Goal: Task Accomplishment & Management: Manage account settings

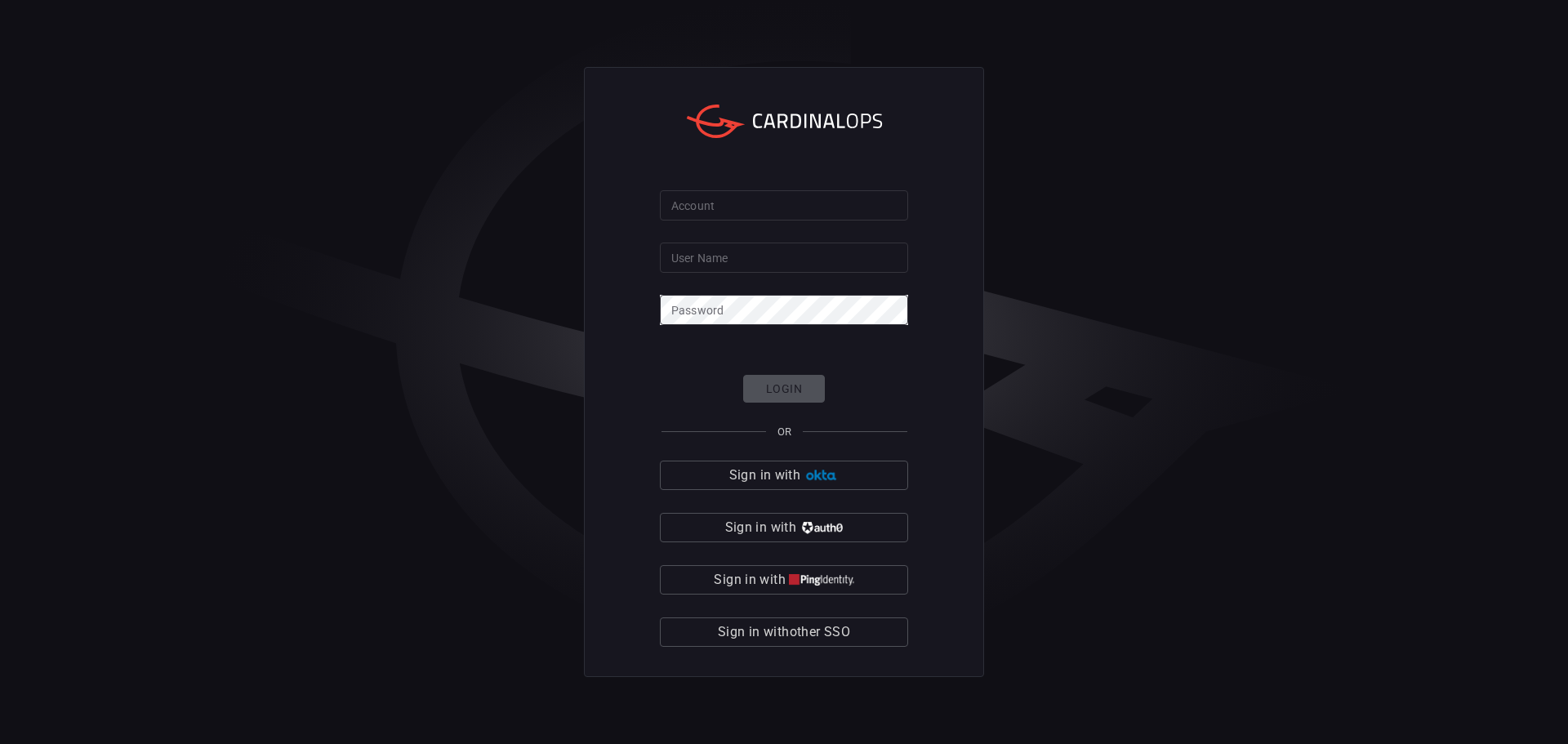
type input "solaredge"
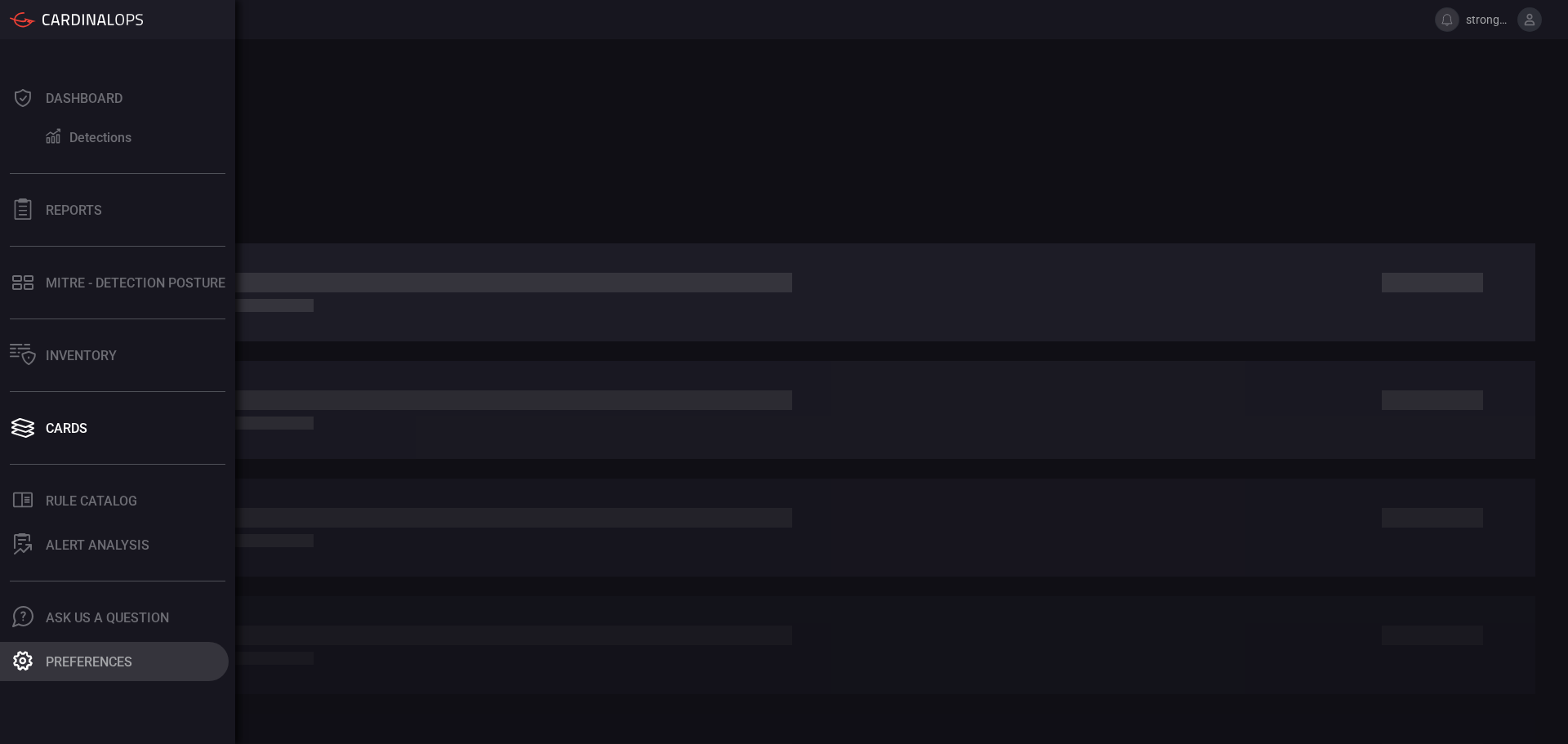
click at [53, 650] on button "Preferences" at bounding box center [114, 662] width 228 height 39
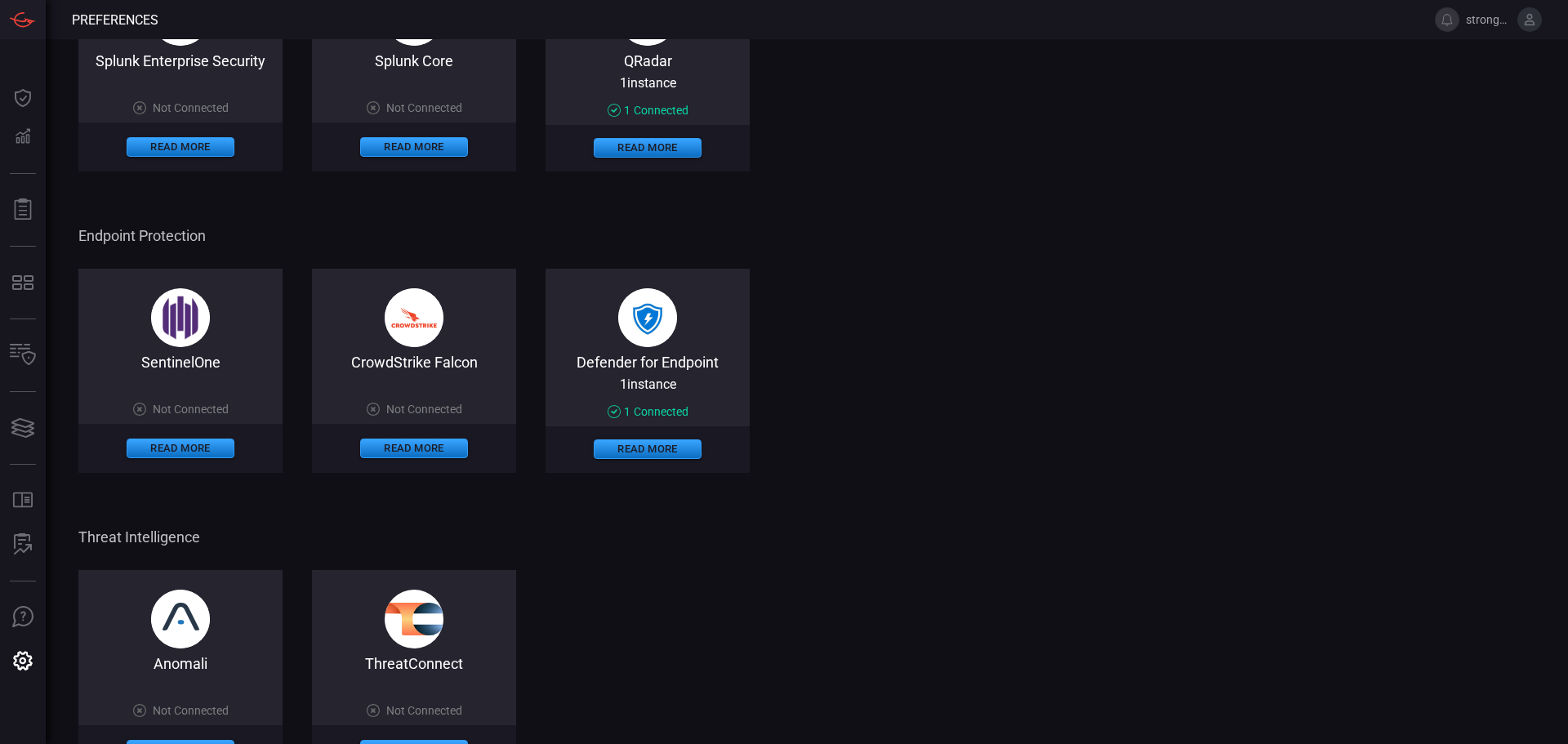
scroll to position [770, 0]
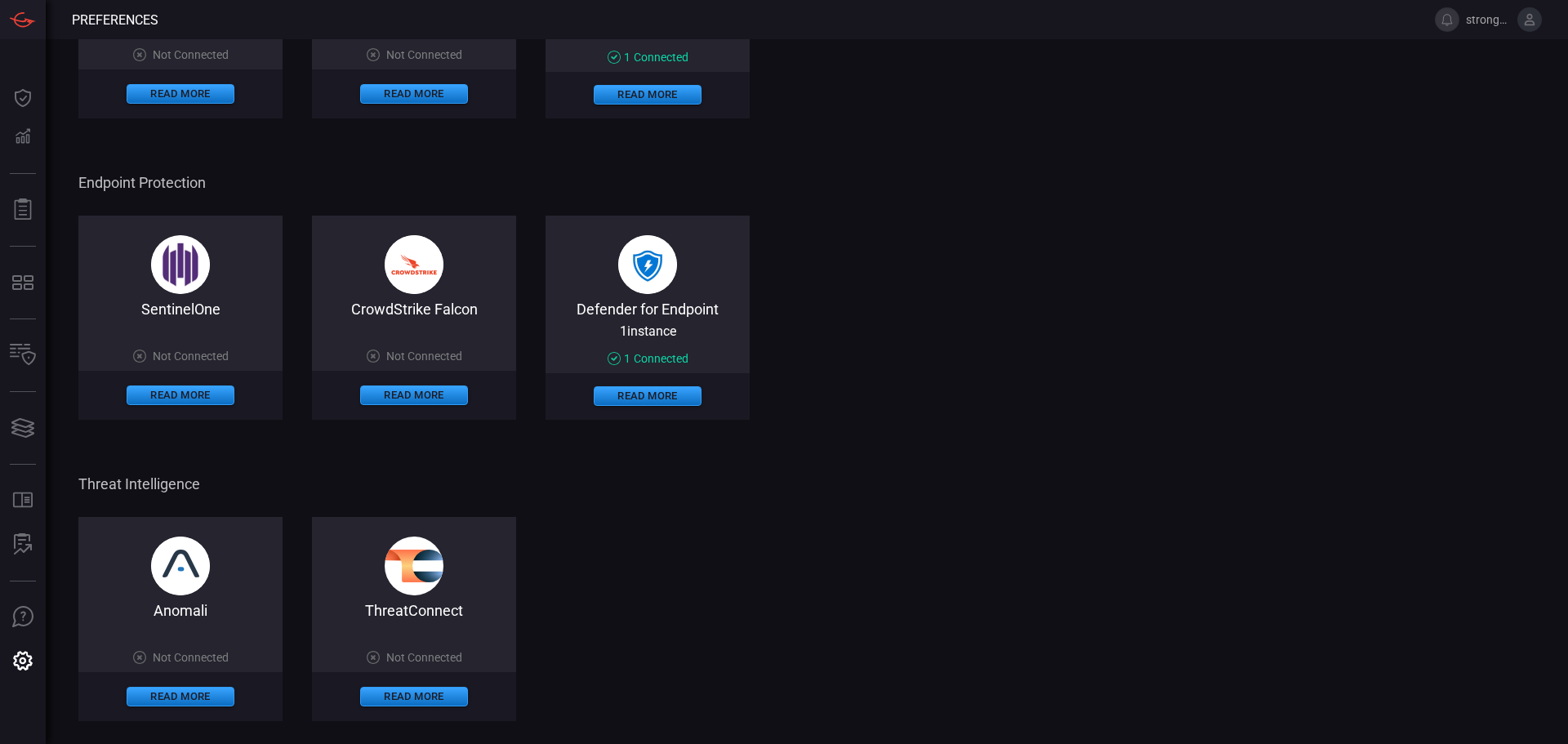
click at [1529, 22] on icon at bounding box center [1529, 20] width 14 height 14
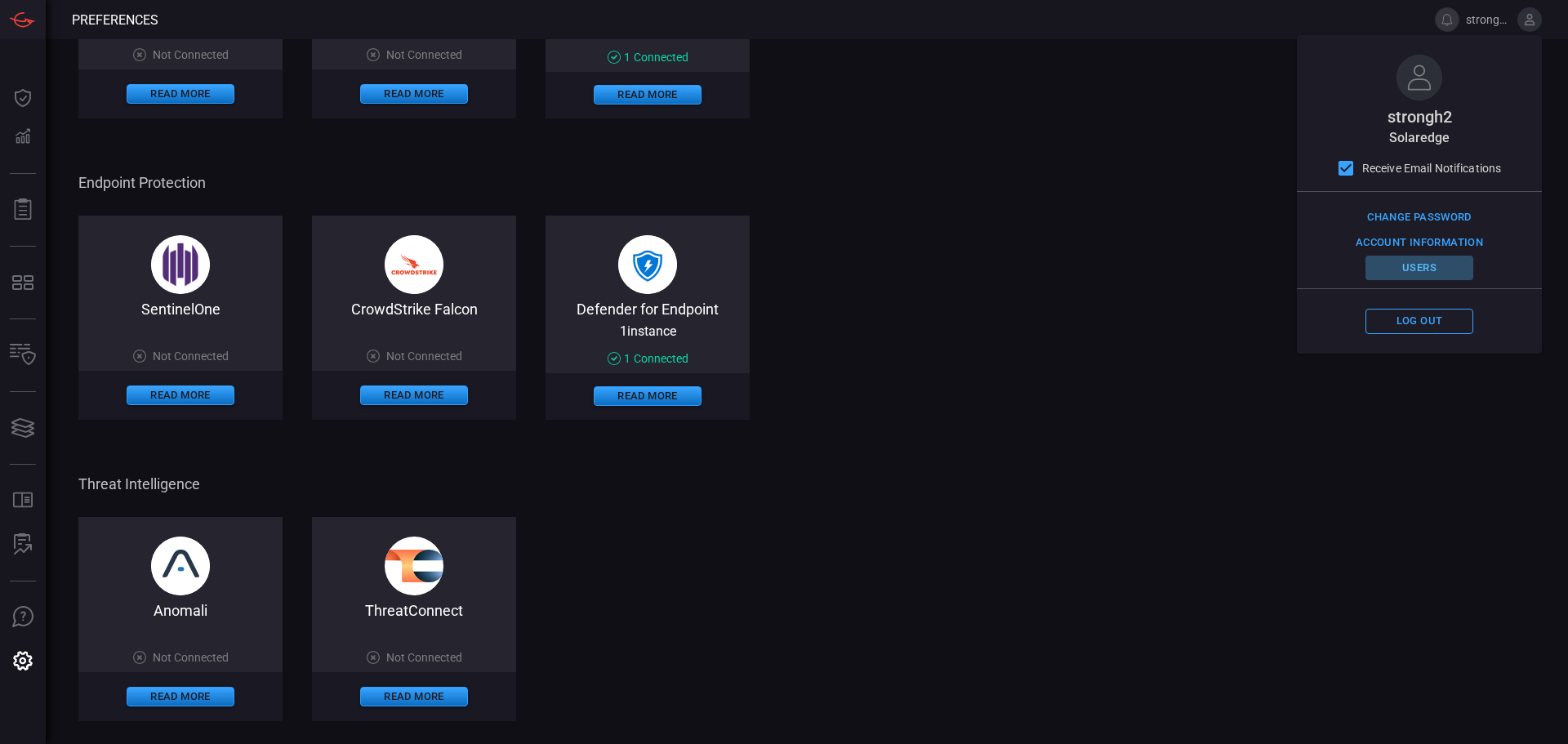
click at [1405, 265] on button "Users" at bounding box center [1419, 268] width 108 height 25
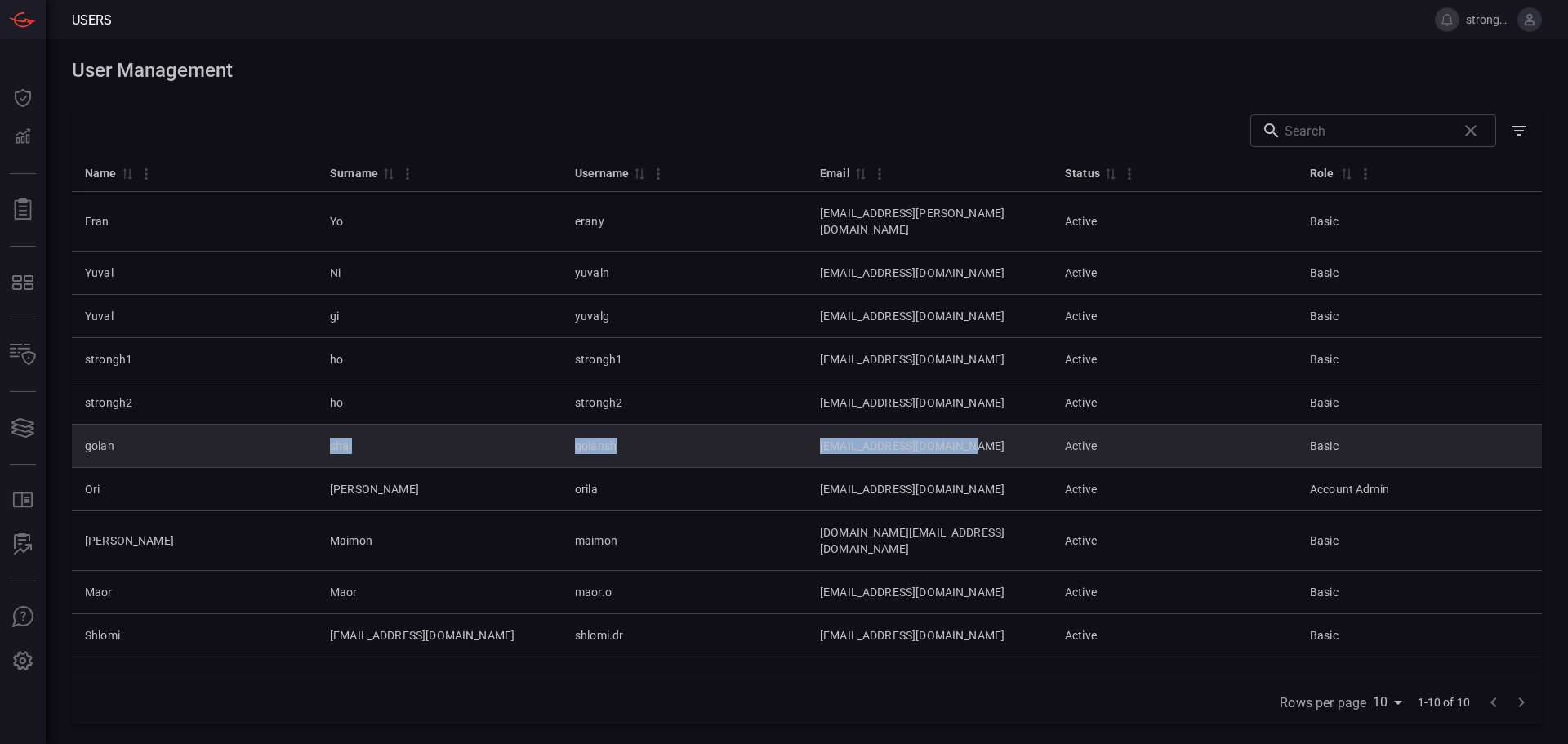
drag, startPoint x: 82, startPoint y: 426, endPoint x: 1116, endPoint y: 434, distance: 1034.0
click at [1115, 434] on tr "[PERSON_NAME] golansh [EMAIL_ADDRESS][DOMAIN_NAME] Active Basic" at bounding box center [806, 447] width 1470 height 43
click at [1116, 434] on td "Active" at bounding box center [1174, 447] width 245 height 43
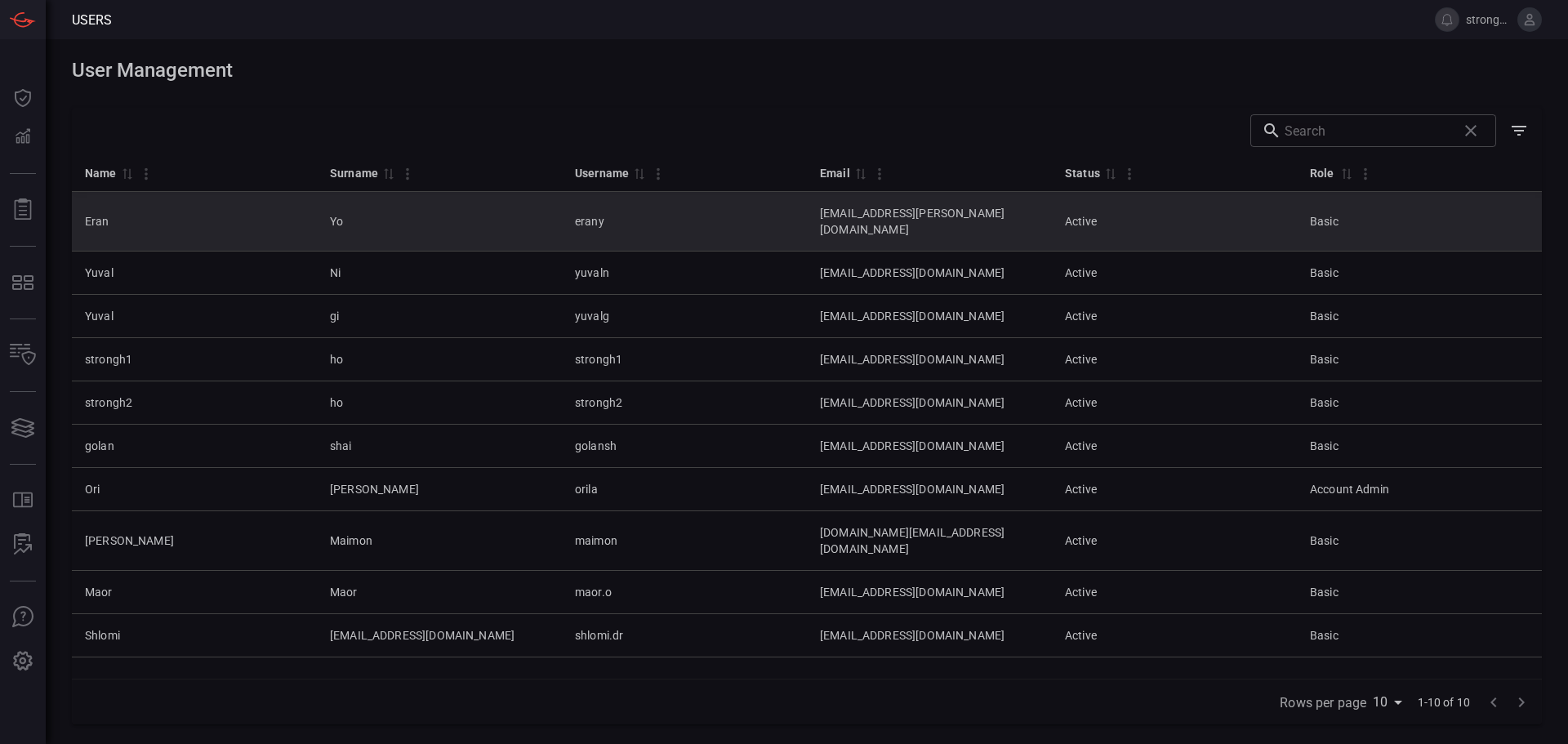
click at [1389, 208] on td "Basic" at bounding box center [1419, 222] width 245 height 60
click at [1297, 218] on td "Active" at bounding box center [1174, 222] width 245 height 60
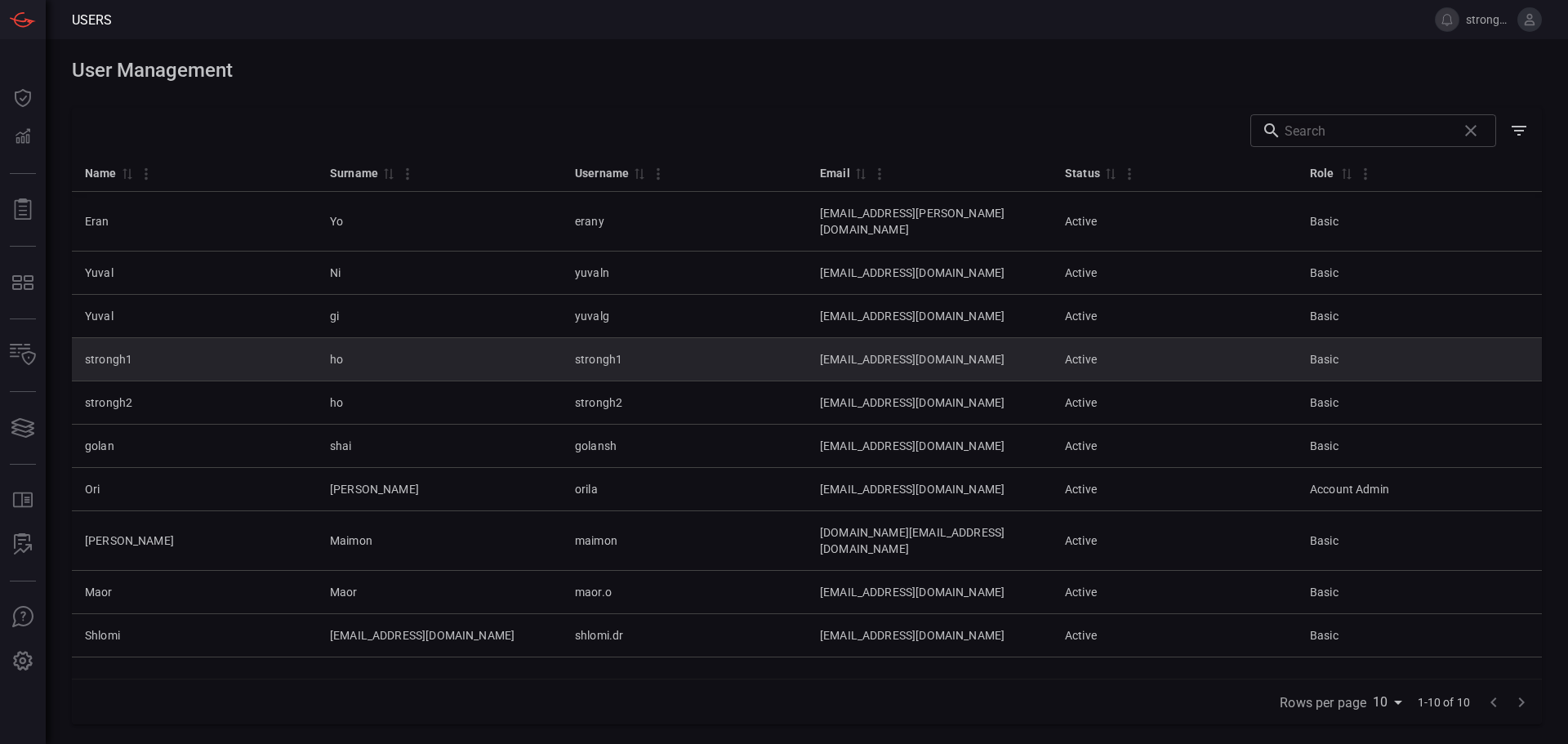
click at [323, 350] on td "ho" at bounding box center [439, 360] width 245 height 43
